Goal: Task Accomplishment & Management: Complete application form

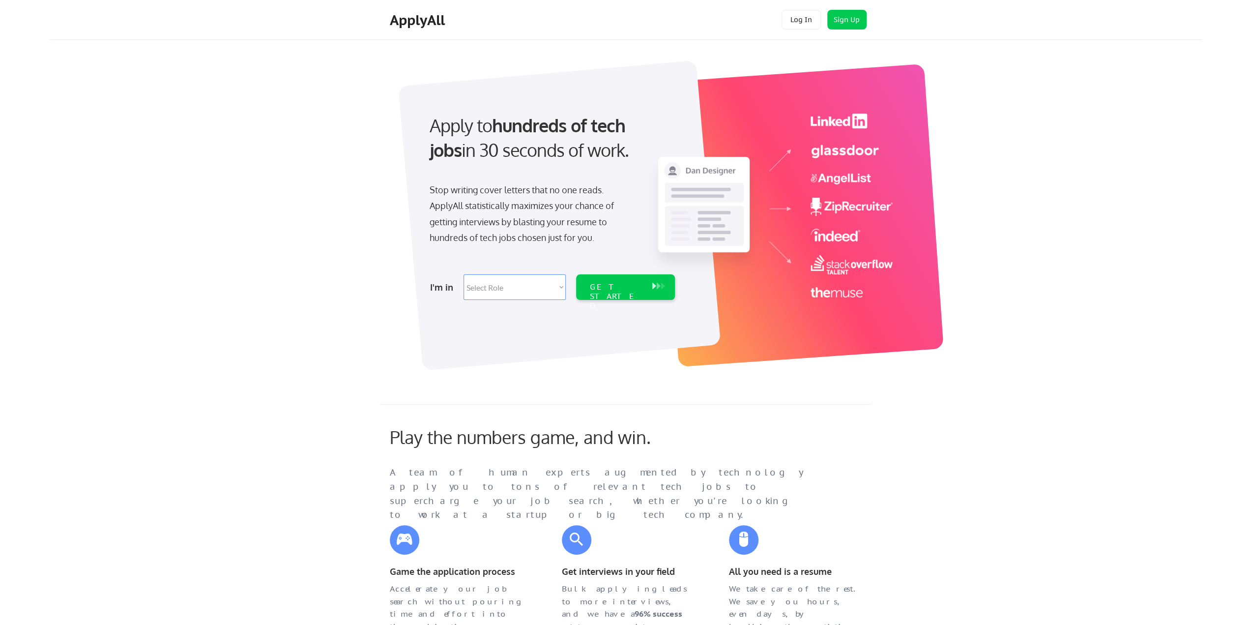
click at [523, 293] on select "Select Role Software Engineering Product Management Customer Success Sales UI/U…" at bounding box center [515, 287] width 102 height 26
select select ""it_security""
click at [464, 274] on select "Select Role Software Engineering Product Management Customer Success Sales UI/U…" at bounding box center [515, 287] width 102 height 26
select select ""it_security""
click at [613, 288] on div "GET STARTED" at bounding box center [616, 296] width 53 height 29
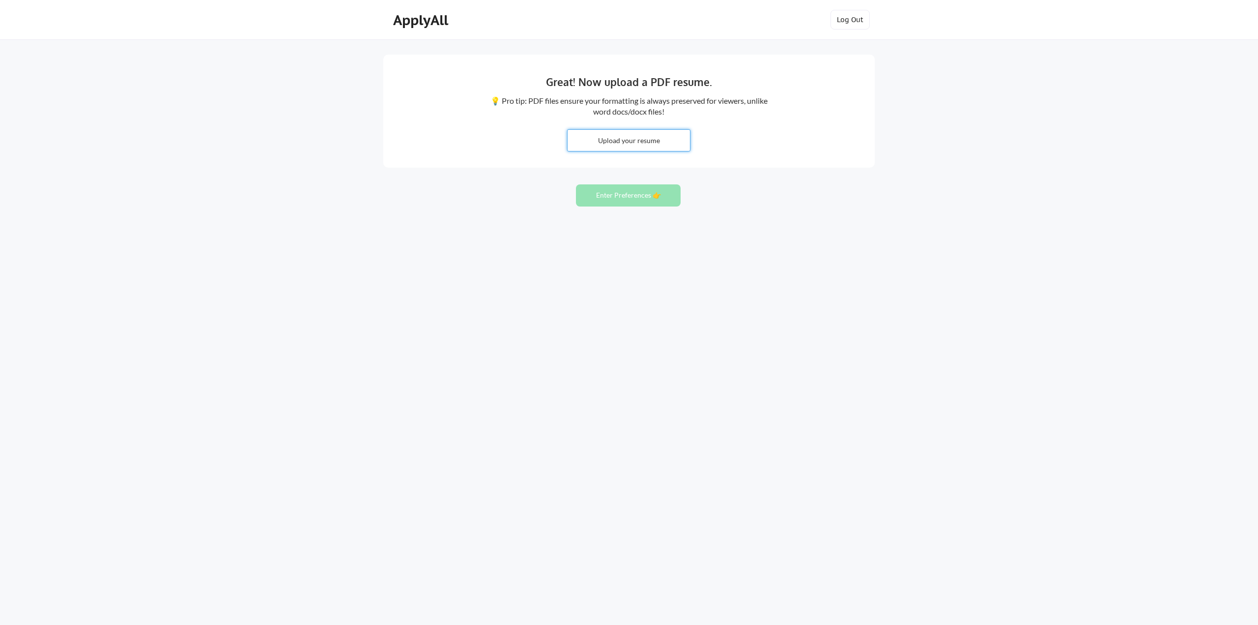
click at [659, 145] on input "file" at bounding box center [629, 140] width 122 height 21
type input "C:\fakepath\JamieFisherResume.docx"
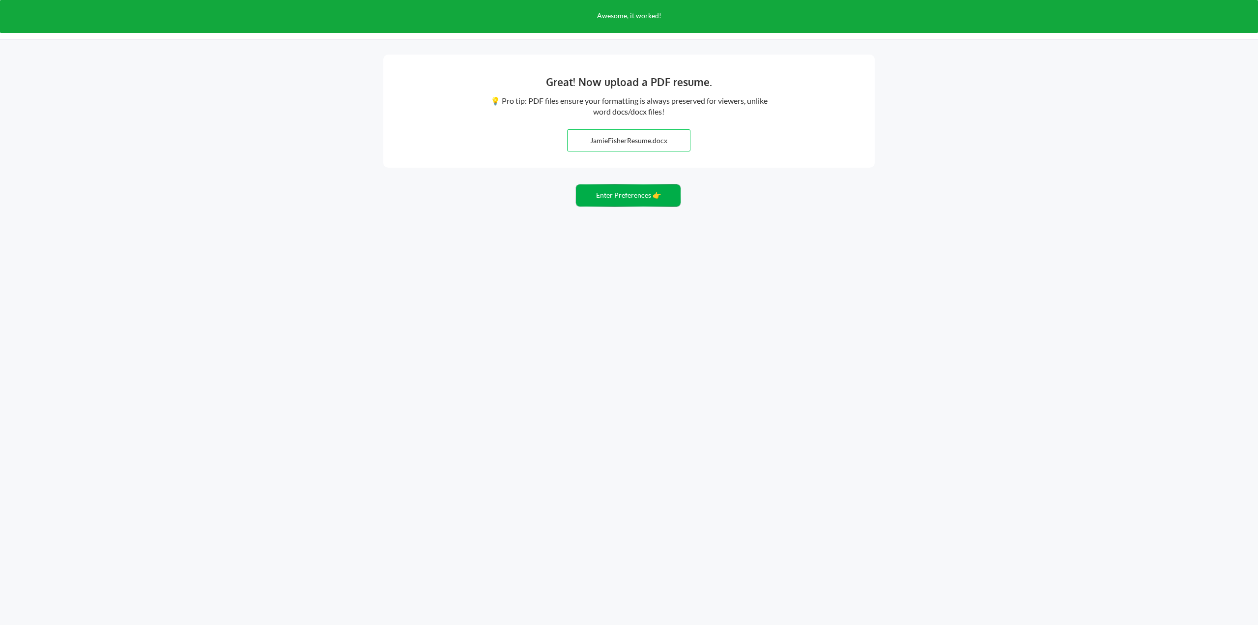
click at [615, 199] on button "Enter Preferences 👉" at bounding box center [628, 195] width 105 height 22
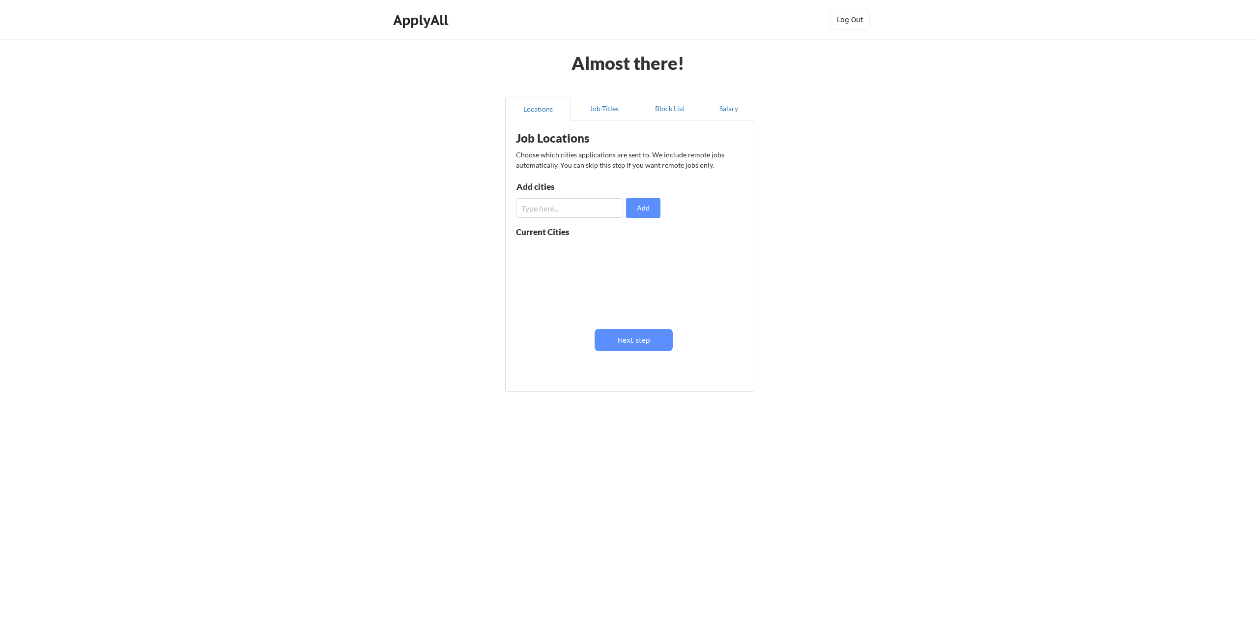
click at [583, 209] on input "input" at bounding box center [569, 208] width 107 height 20
click at [642, 208] on button "Add" at bounding box center [643, 208] width 34 height 20
click at [583, 207] on input "input" at bounding box center [569, 208] width 107 height 20
type input "a"
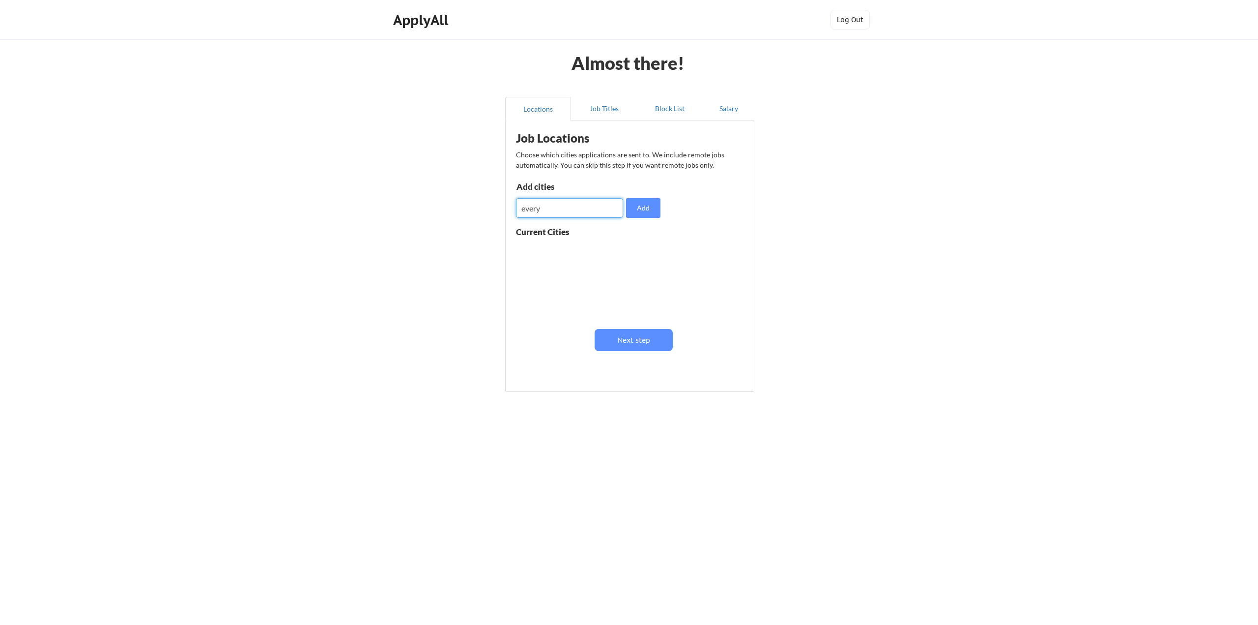
click at [577, 204] on input "input" at bounding box center [569, 208] width 107 height 20
drag, startPoint x: 500, startPoint y: 202, endPoint x: 448, endPoint y: 199, distance: 51.7
click at [448, 199] on div "Almost there! Locations Job Titles Block List Salary Job Locations Choose which…" at bounding box center [629, 312] width 1258 height 625
drag, startPoint x: 536, startPoint y: 209, endPoint x: 495, endPoint y: 207, distance: 41.8
click at [495, 207] on div "Almost there! Locations Job Titles Block List Salary Job Locations Choose which…" at bounding box center [629, 312] width 1258 height 625
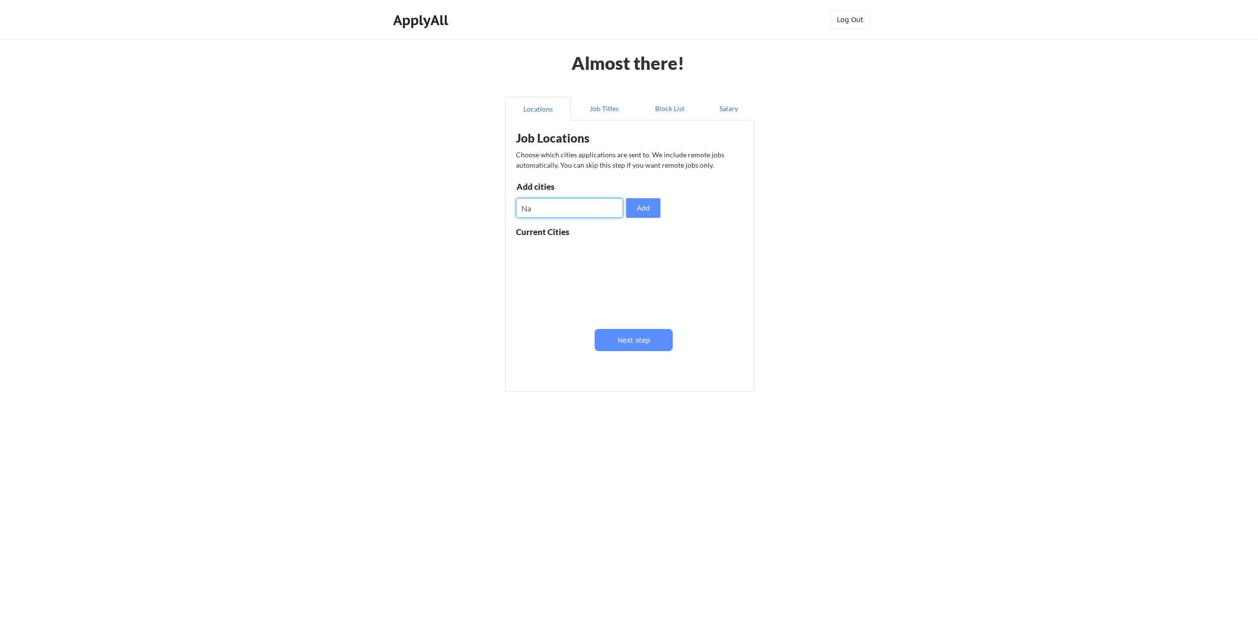
type input "N"
type input "Ft Meyers"
click at [632, 209] on button "Add" at bounding box center [643, 208] width 34 height 20
click at [559, 212] on input "input" at bounding box center [569, 208] width 107 height 20
type input "Naples"
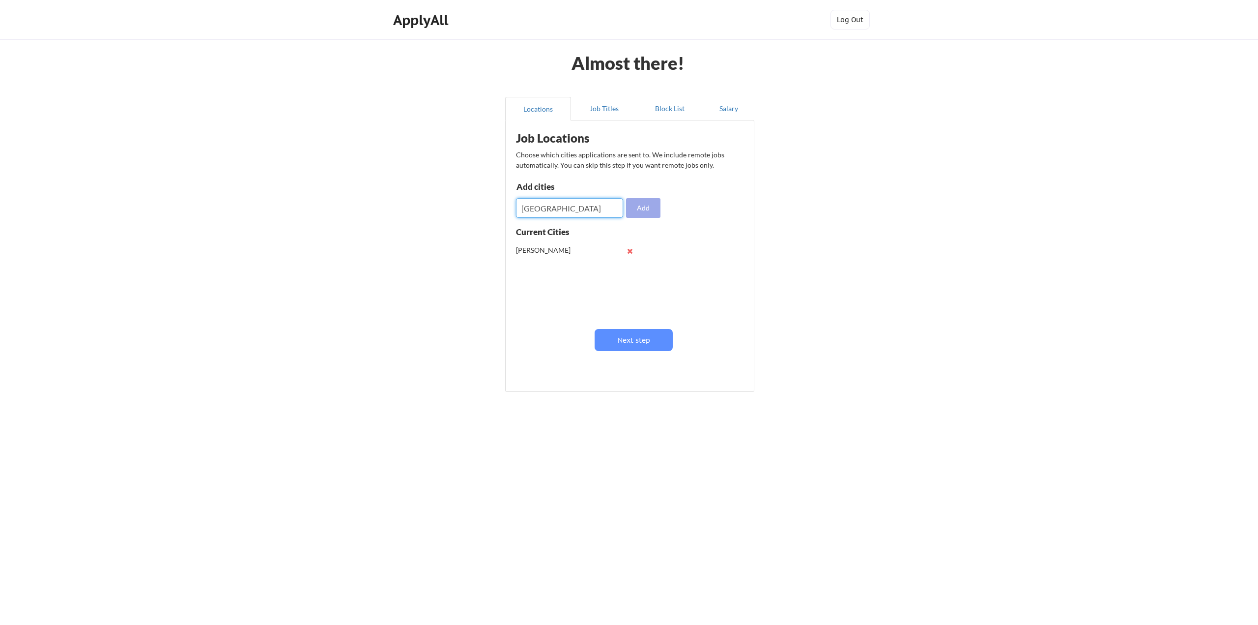
click at [646, 205] on button "Add" at bounding box center [643, 208] width 34 height 20
click at [553, 209] on input "input" at bounding box center [569, 208] width 107 height 20
type input "Miami"
click at [642, 213] on button "Add" at bounding box center [643, 208] width 34 height 20
click at [561, 210] on input "input" at bounding box center [569, 208] width 107 height 20
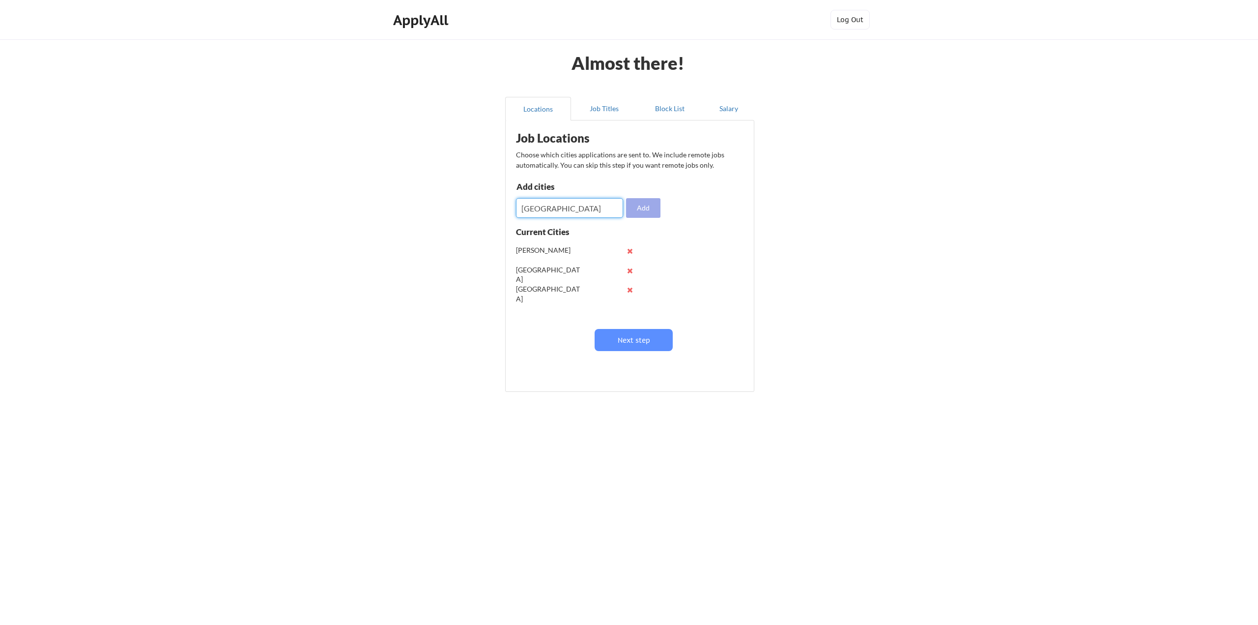
type input "Grand Rapids"
click at [656, 206] on button "Add" at bounding box center [643, 208] width 34 height 20
click at [548, 205] on input "input" at bounding box center [569, 208] width 107 height 20
type input "Alpharetta"
click at [651, 207] on button "Add" at bounding box center [643, 208] width 34 height 20
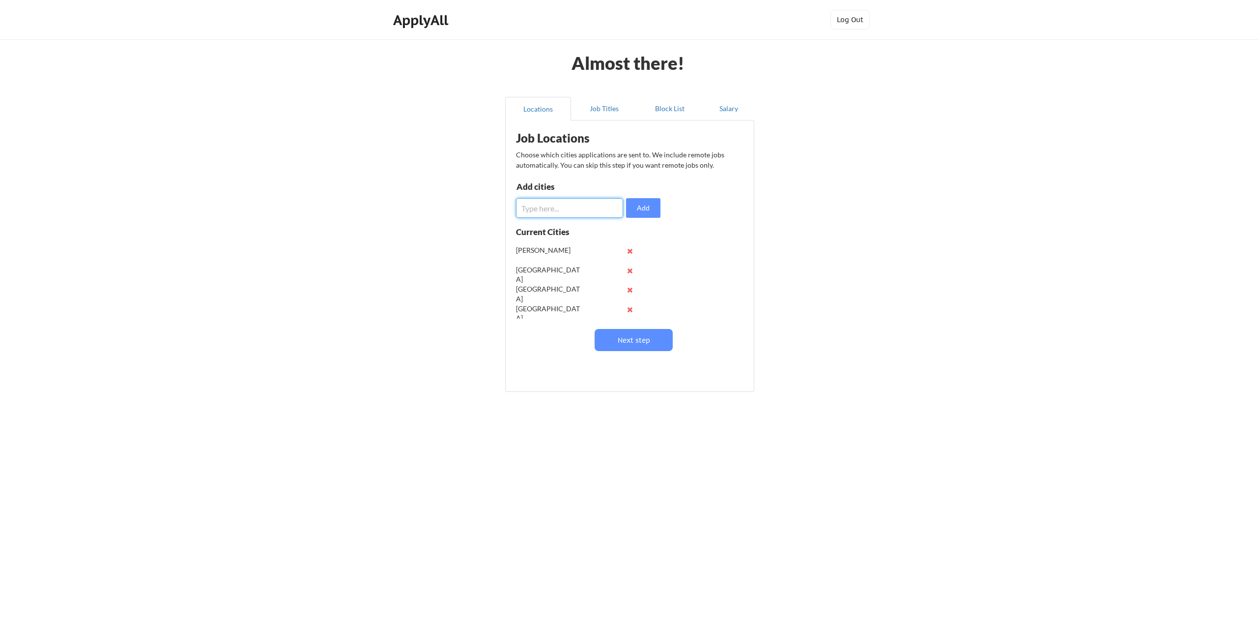
click at [580, 209] on input "input" at bounding box center [569, 208] width 107 height 20
click at [570, 209] on input "input" at bounding box center [569, 208] width 107 height 20
type input "Boca Raton"
click at [656, 207] on button "Add" at bounding box center [643, 208] width 34 height 20
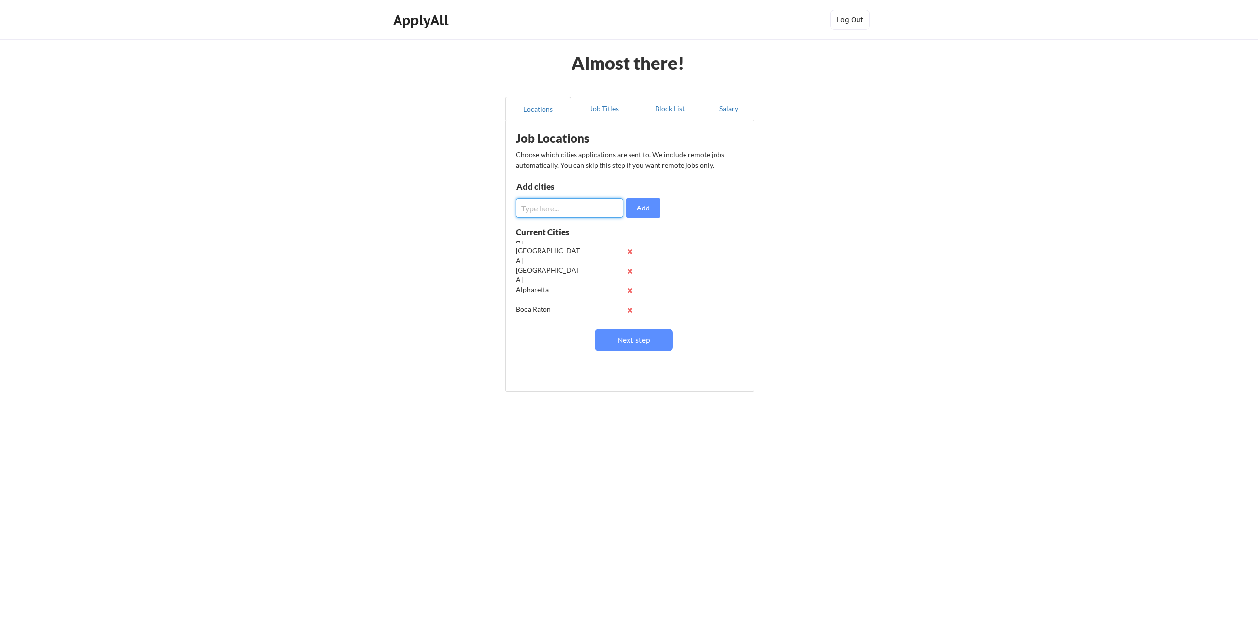
click at [573, 209] on input "input" at bounding box center [569, 208] width 107 height 20
type input "H"
type input "New Orleans"
click at [649, 200] on button "Add" at bounding box center [643, 208] width 34 height 20
click at [570, 201] on input "input" at bounding box center [569, 208] width 107 height 20
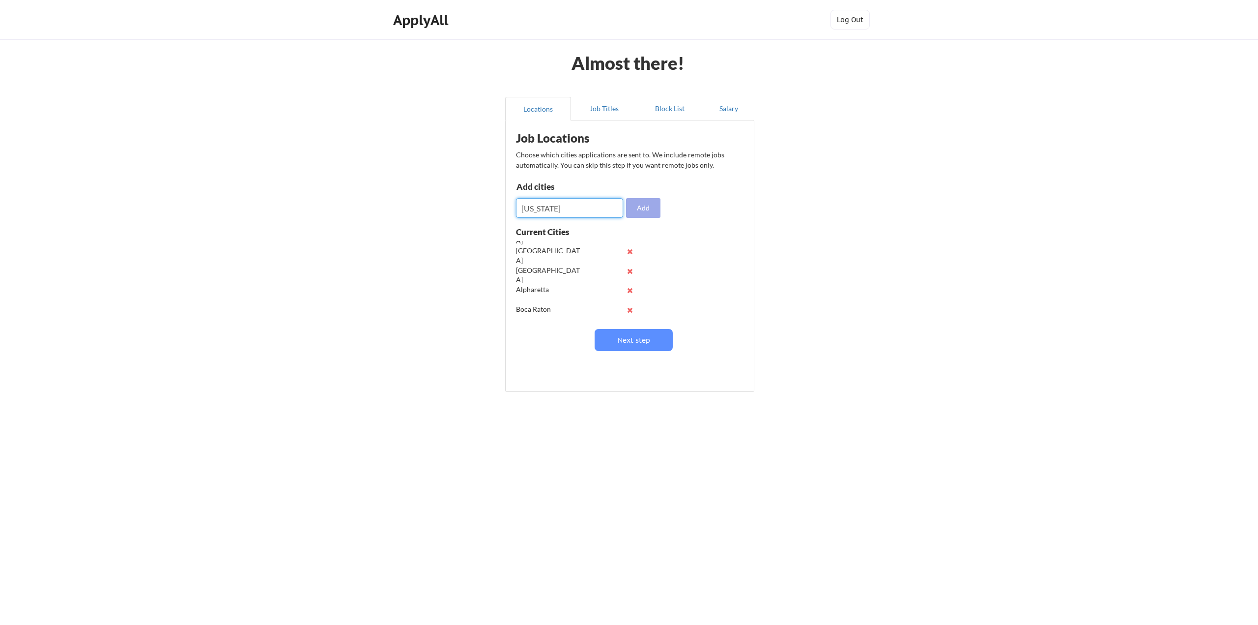
type input "[US_STATE]"
drag, startPoint x: 653, startPoint y: 214, endPoint x: 614, endPoint y: 209, distance: 39.1
click at [653, 212] on button "Add" at bounding box center [643, 208] width 34 height 20
click at [571, 211] on input "input" at bounding box center [569, 208] width 107 height 20
type input "Boston"
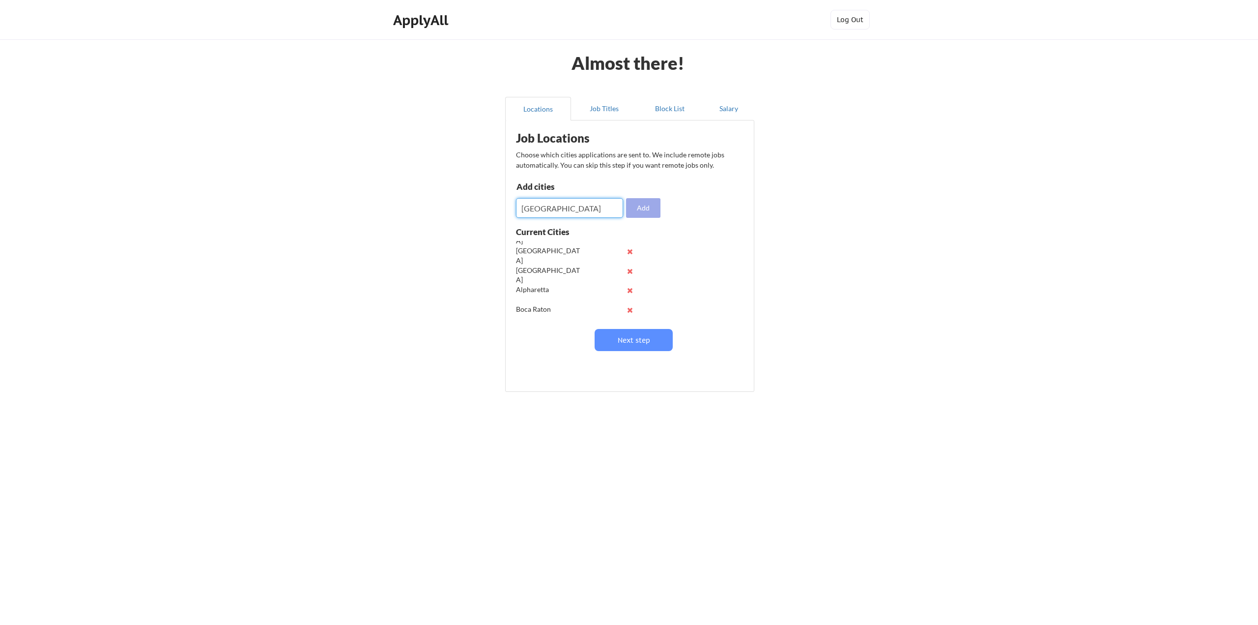
click at [649, 212] on button "Add" at bounding box center [643, 208] width 34 height 20
click at [626, 343] on button "Next step" at bounding box center [634, 340] width 78 height 22
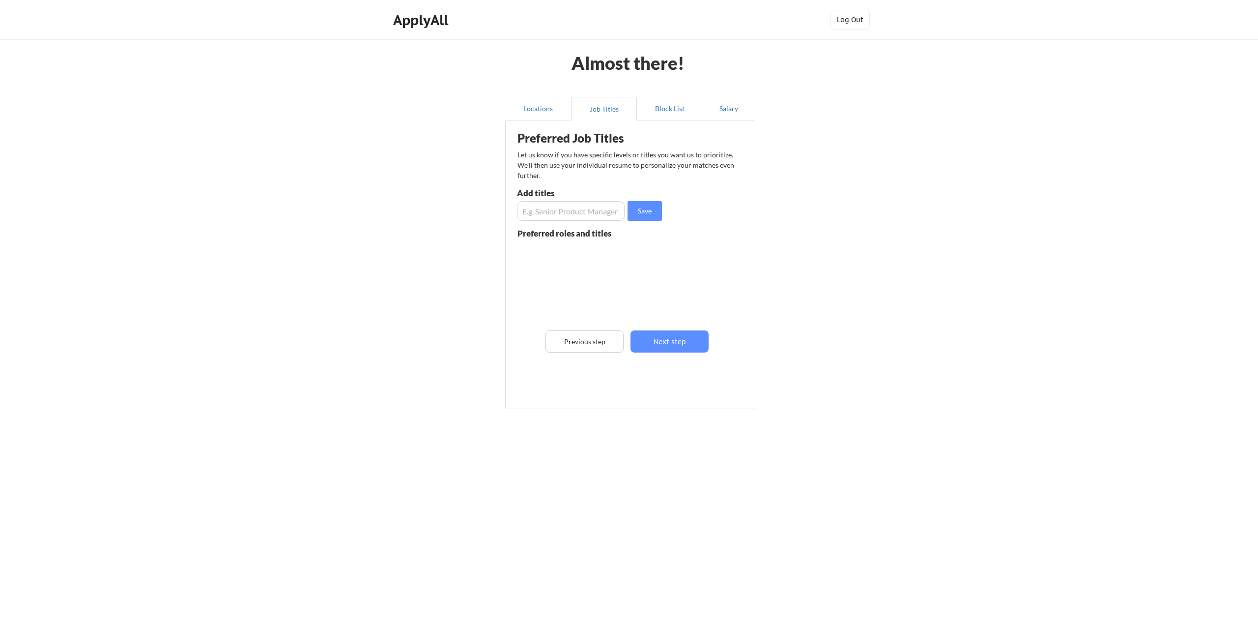
click at [543, 210] on input "input" at bounding box center [571, 211] width 108 height 20
type input "Vice President of Information Technology"
click at [643, 209] on button "Save" at bounding box center [645, 211] width 34 height 20
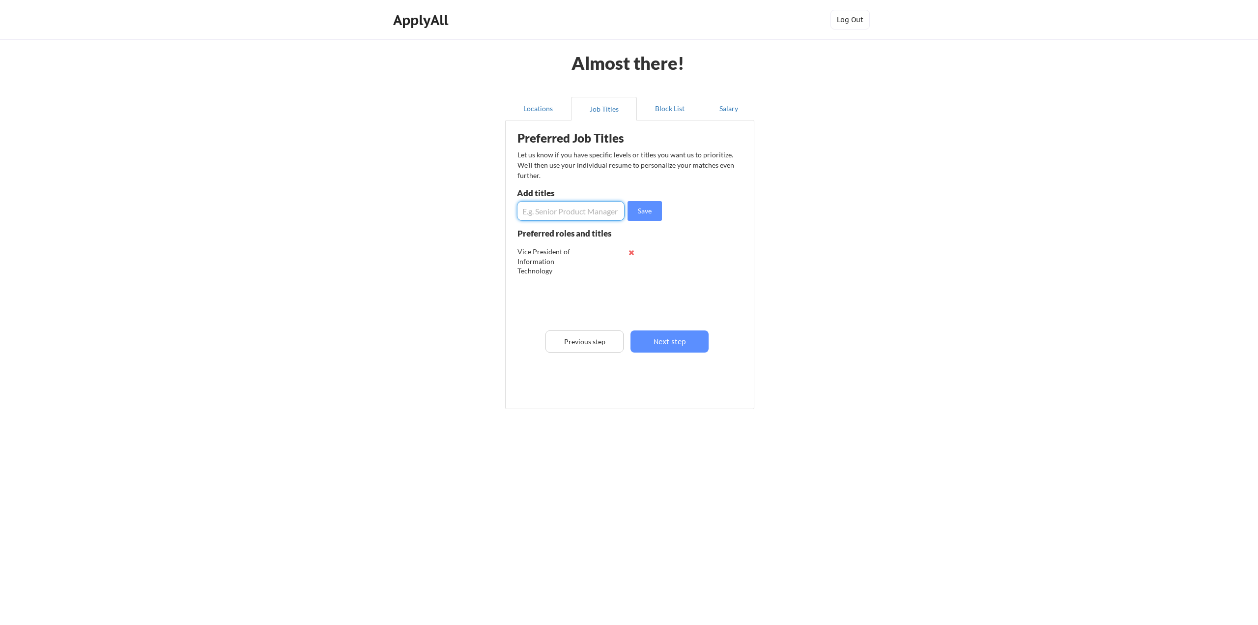
click at [592, 210] on input "input" at bounding box center [571, 211] width 108 height 20
type input "CIO"
click at [643, 204] on button "Save" at bounding box center [645, 211] width 34 height 20
click at [574, 210] on input "input" at bounding box center [571, 211] width 108 height 20
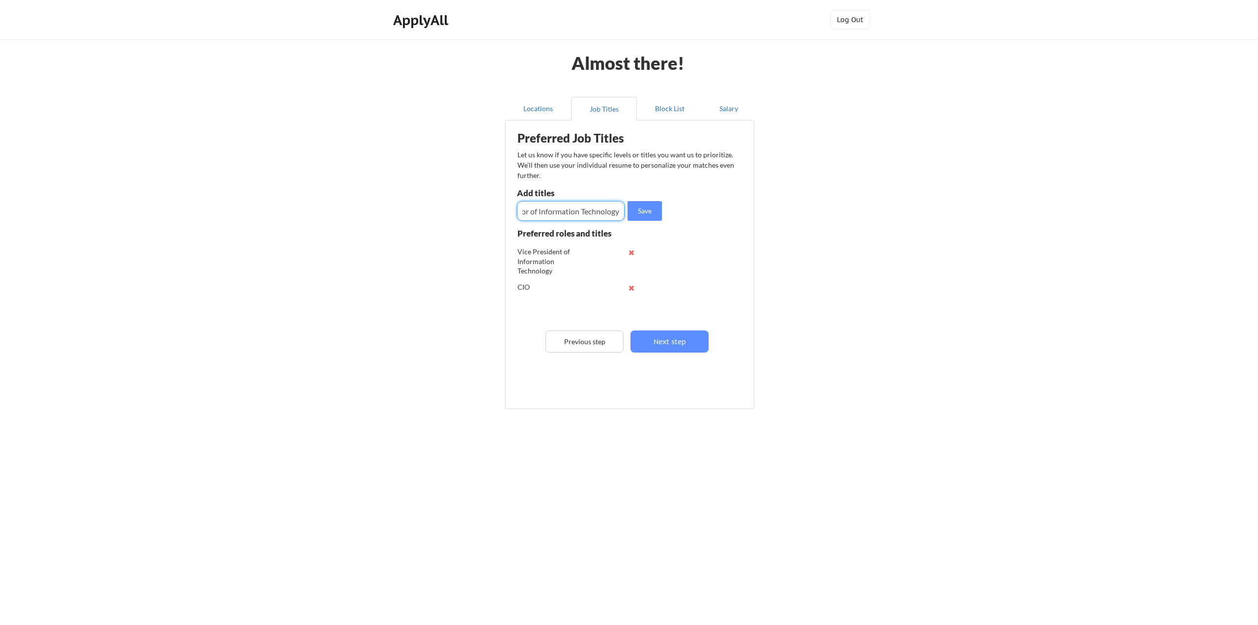
type input "Director of Information Technology"
click at [642, 205] on button "Save" at bounding box center [645, 211] width 34 height 20
click at [591, 212] on input "input" at bounding box center [571, 211] width 108 height 20
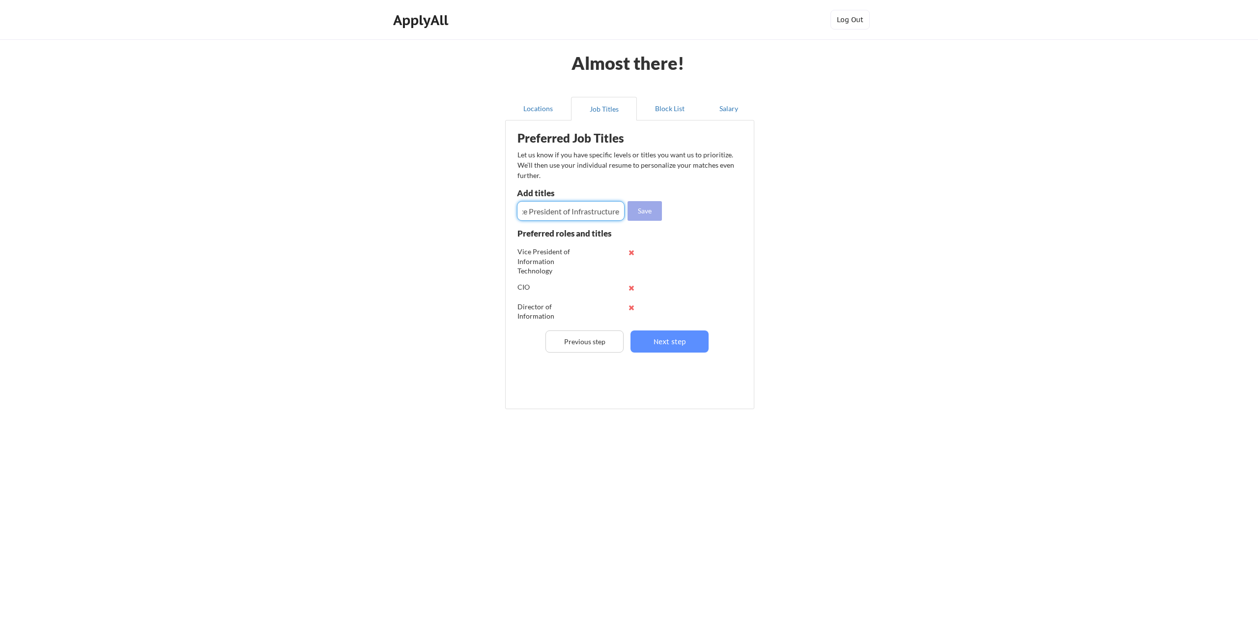
type input "Vice President of Infrastructure"
click at [651, 208] on button "Save" at bounding box center [645, 211] width 34 height 20
click at [681, 345] on button "Next step" at bounding box center [670, 341] width 78 height 22
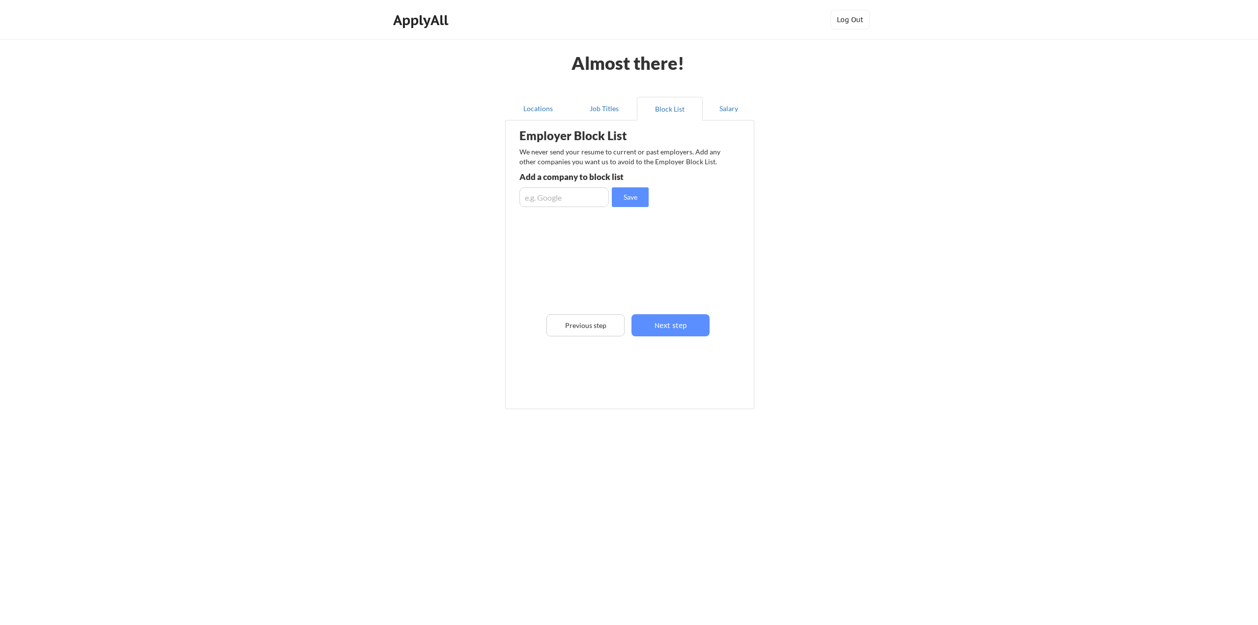
click at [540, 198] on input "input" at bounding box center [564, 197] width 89 height 20
type input "K"
type input "KORE Wireless"
click at [643, 201] on button "Save" at bounding box center [630, 197] width 37 height 20
click at [684, 323] on button "Next step" at bounding box center [671, 325] width 78 height 22
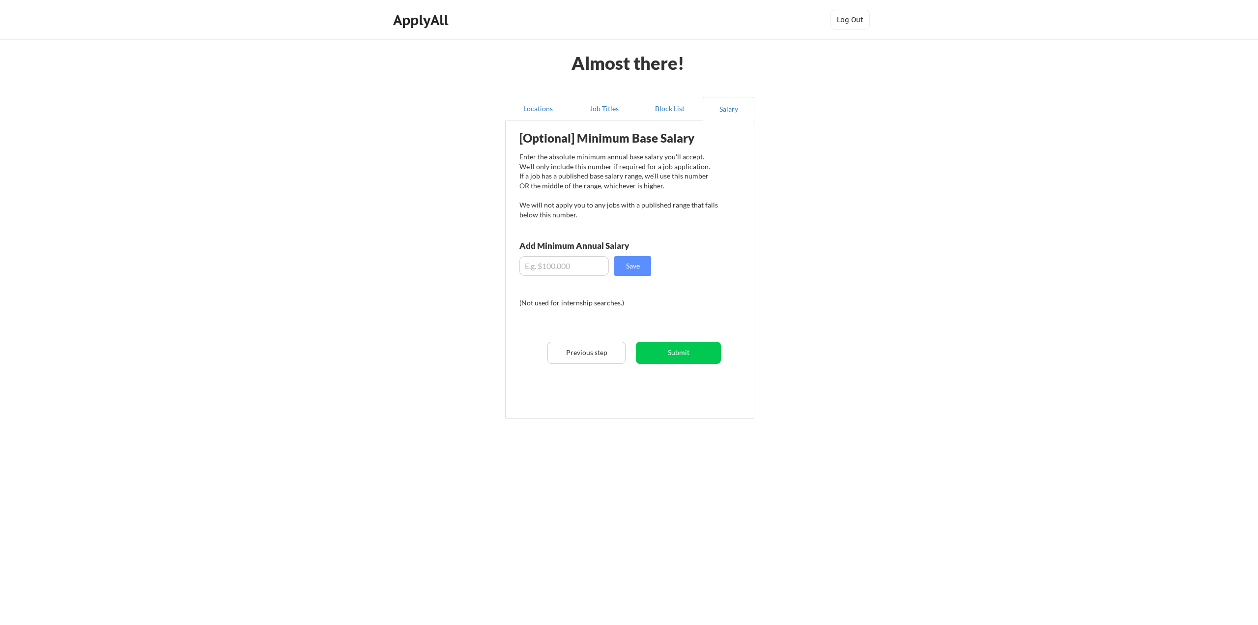
click at [526, 263] on input "input" at bounding box center [564, 266] width 89 height 20
type input "$225,000"
click at [633, 259] on button "Save" at bounding box center [632, 266] width 37 height 20
click at [677, 348] on button "Submit" at bounding box center [678, 353] width 85 height 22
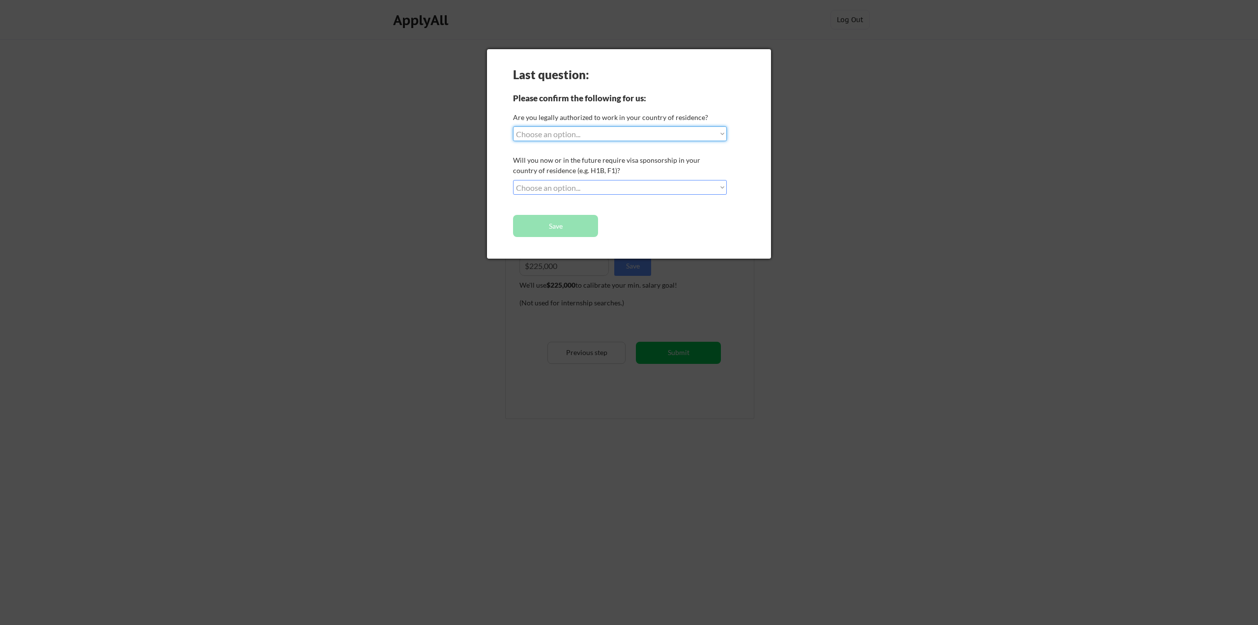
click at [609, 135] on select "Choose an option... Yes, I am a US Citizen Yes, I am a Canadian Citizen Yes, I …" at bounding box center [620, 133] width 214 height 15
select select ""yes__i_am_a_us_citizen""
click at [513, 126] on select "Choose an option... Yes, I am a US Citizen Yes, I am a Canadian Citizen Yes, I …" at bounding box center [620, 133] width 214 height 15
click at [586, 188] on select "Choose an option... No, I will not need sponsorship Yes, I will need sponsorship" at bounding box center [620, 187] width 214 height 15
select select ""no__i_will_not_need_sponsorship""
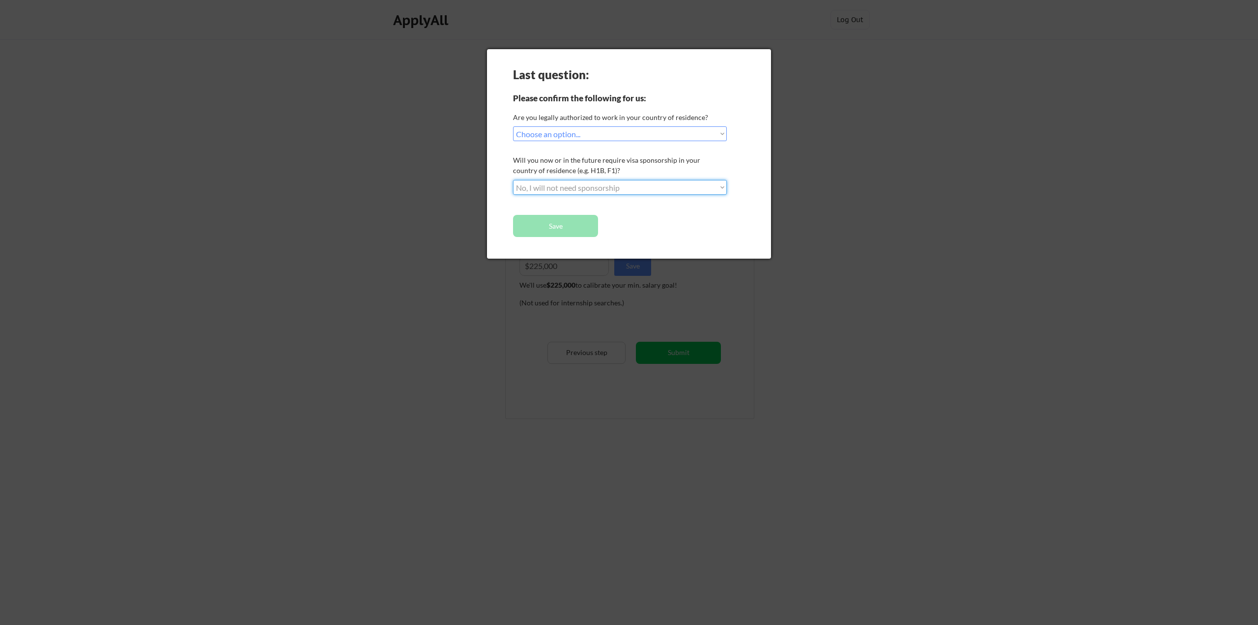
click at [513, 180] on select "Choose an option... No, I will not need sponsorship Yes, I will need sponsorship" at bounding box center [620, 187] width 214 height 15
click at [555, 222] on button "Save" at bounding box center [555, 226] width 85 height 22
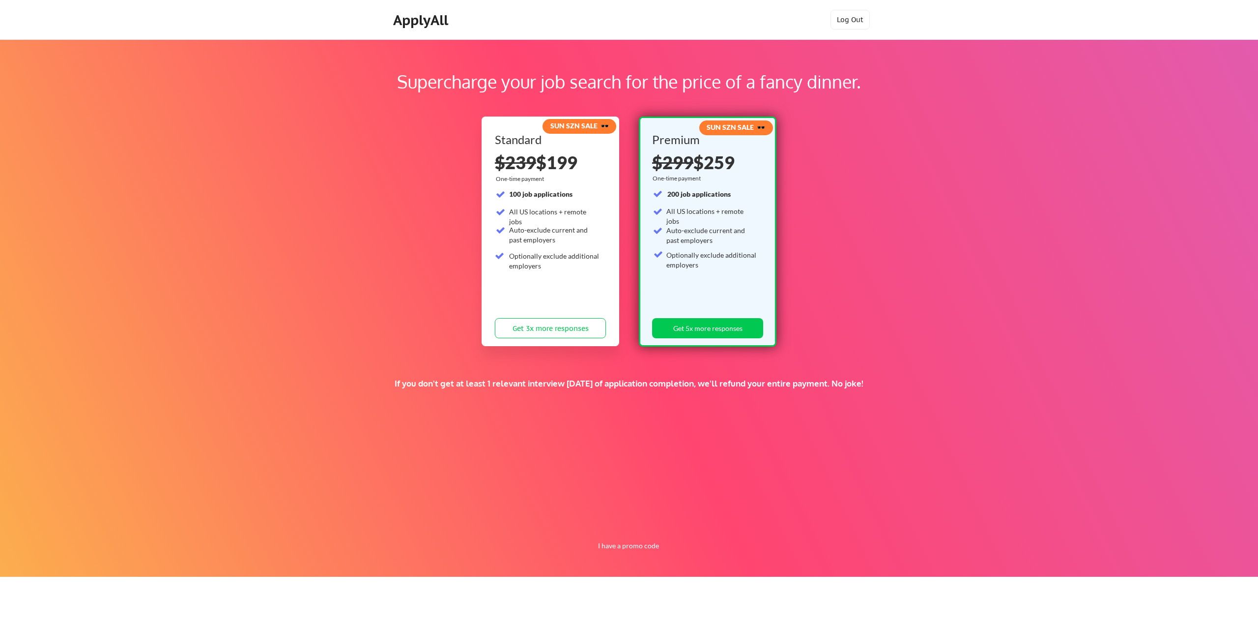
drag, startPoint x: 393, startPoint y: 379, endPoint x: 888, endPoint y: 379, distance: 495.0
click at [888, 379] on div "If you don't get at least 1 relevant interview within 1 month of application co…" at bounding box center [629, 383] width 917 height 11
drag, startPoint x: 508, startPoint y: 214, endPoint x: 556, endPoint y: 269, distance: 73.5
click at [556, 269] on div "100 job applications All US locations + remote jobs Auto-exclude current and pa…" at bounding box center [547, 231] width 105 height 85
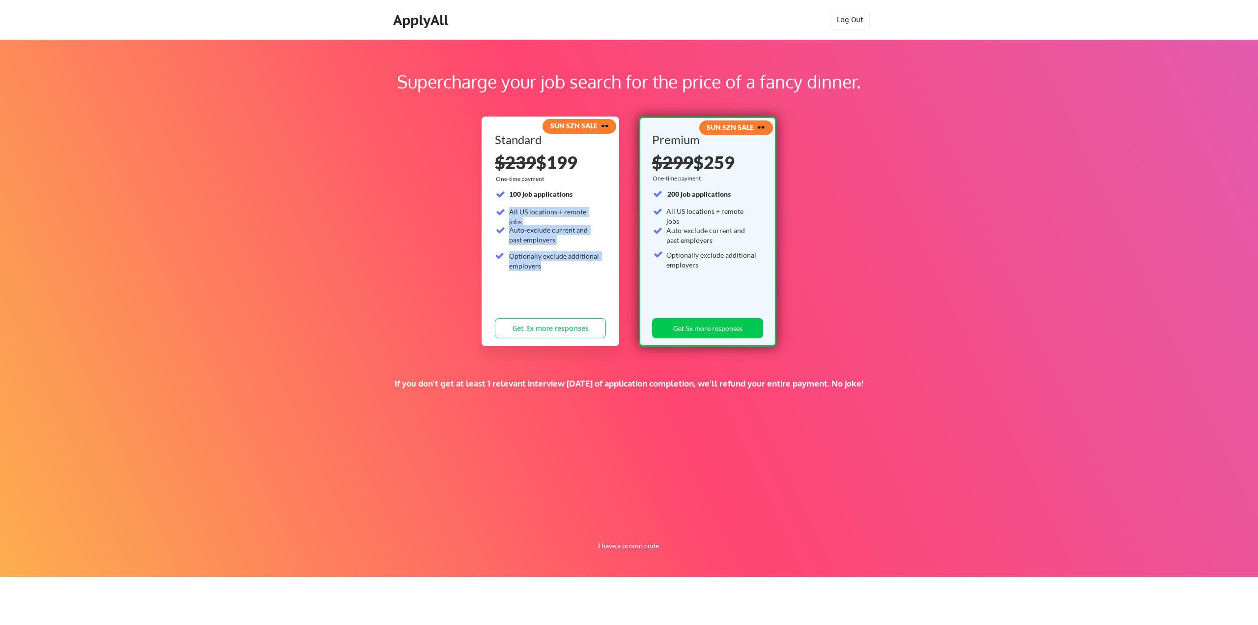
click at [555, 266] on div "Optionally exclude additional employers" at bounding box center [554, 260] width 91 height 19
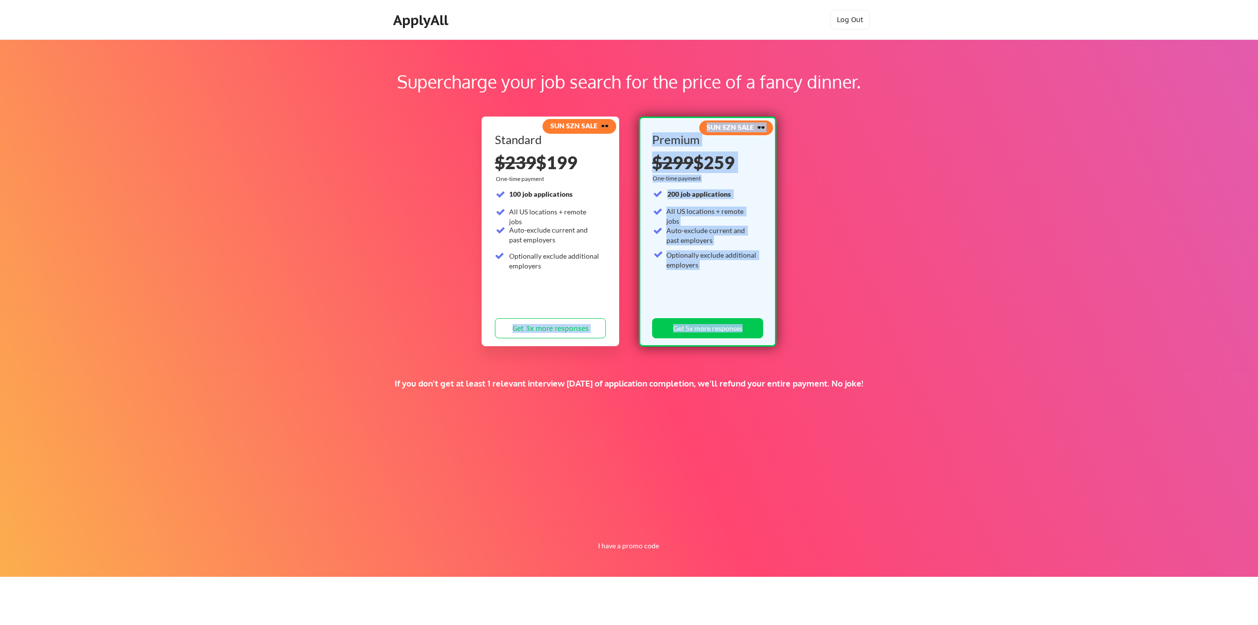
drag, startPoint x: 561, startPoint y: 265, endPoint x: 526, endPoint y: 105, distance: 163.5
click at [525, 106] on div "Supercharge your job search for the price of a fancy dinner. SUN SZN SALE 🕶️ St…" at bounding box center [629, 307] width 1258 height 537
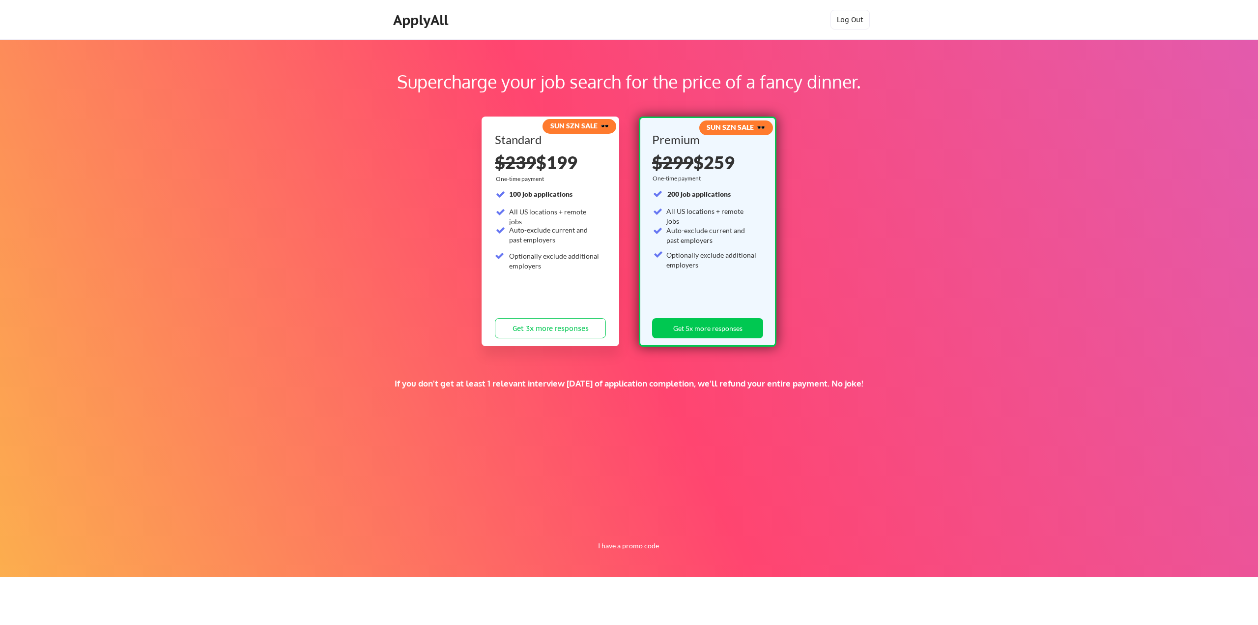
click at [529, 103] on div "Supercharge your job search for the price of a fancy dinner." at bounding box center [629, 86] width 1152 height 36
drag, startPoint x: 707, startPoint y: 125, endPoint x: 753, endPoint y: 127, distance: 45.8
click at [753, 127] on strong "SUN SZN SALE 🕶️" at bounding box center [736, 127] width 58 height 8
click at [881, 264] on div "Supercharge your job search for the price of a fancy dinner. SUN SZN SALE 🕶️ St…" at bounding box center [629, 307] width 1258 height 537
